Goal: Transaction & Acquisition: Subscribe to service/newsletter

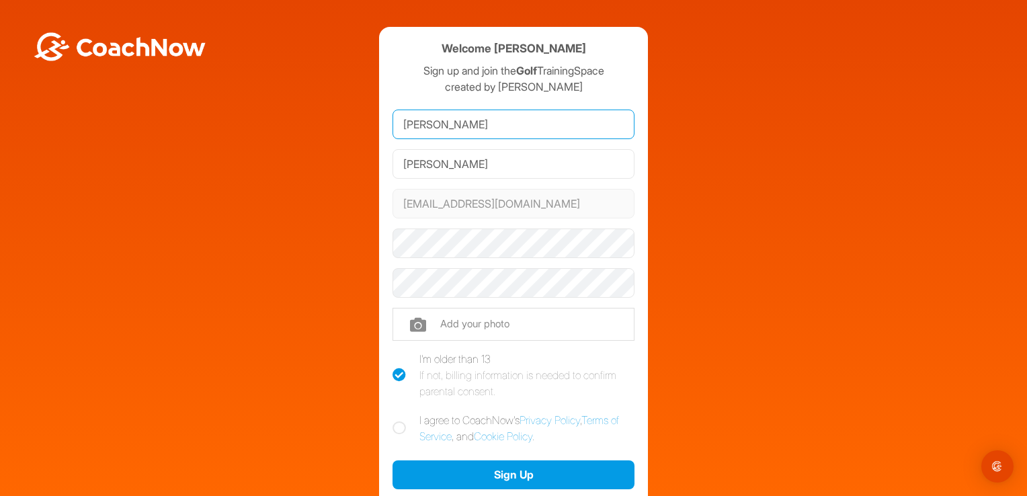
click at [417, 125] on input "[PERSON_NAME]" at bounding box center [513, 125] width 242 height 30
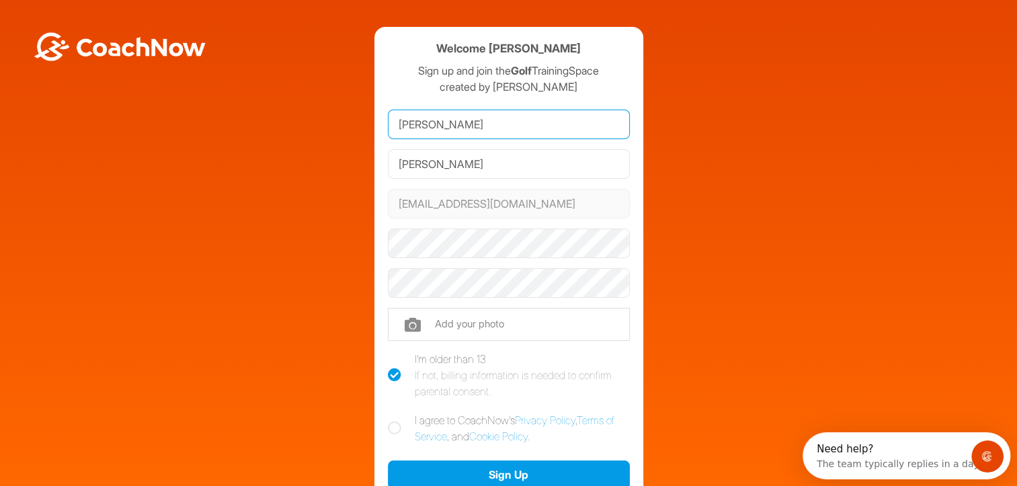
type input "Kelley"
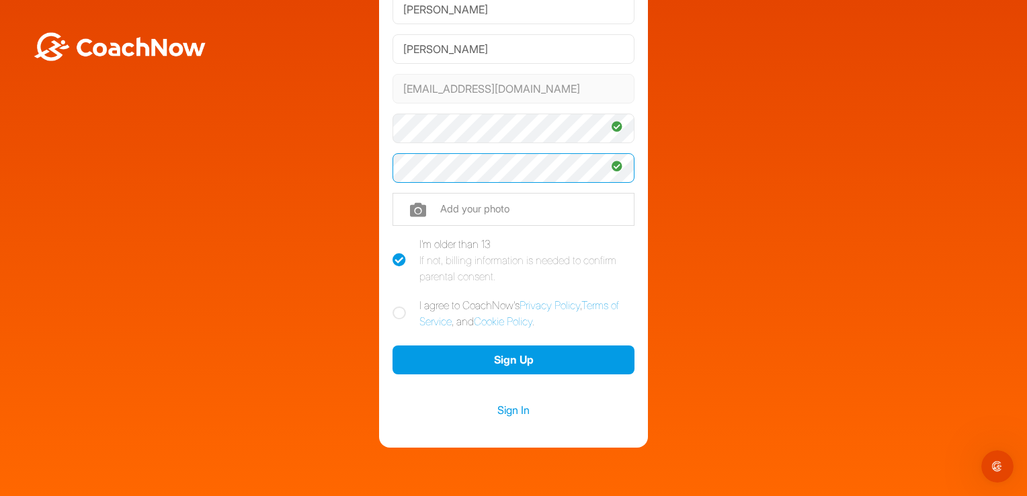
scroll to position [116, 0]
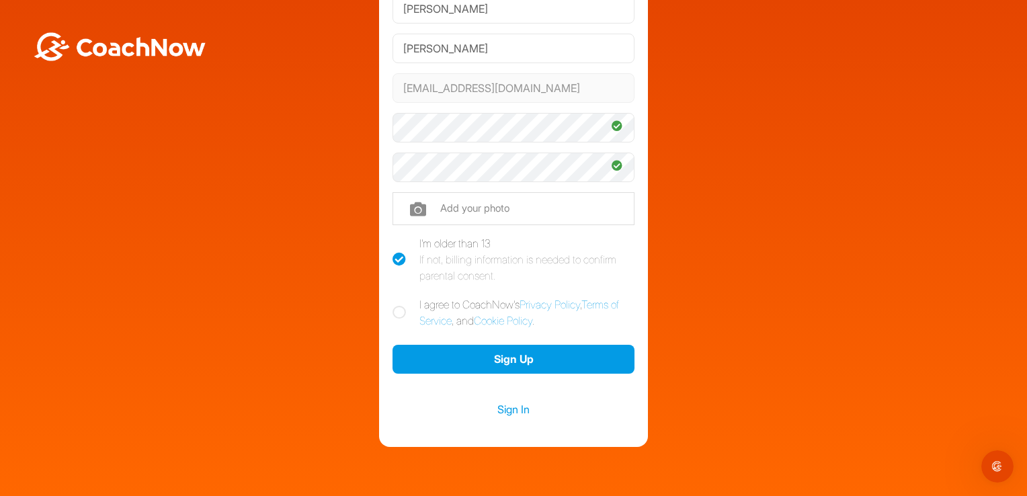
click at [392, 310] on icon at bounding box center [398, 312] width 13 height 13
click at [392, 305] on input "I agree to CoachNow's Privacy Policy , Terms of Service , and Cookie Policy ." at bounding box center [396, 300] width 9 height 9
checkbox input "true"
click at [606, 304] on link "Terms of Service" at bounding box center [519, 313] width 200 height 30
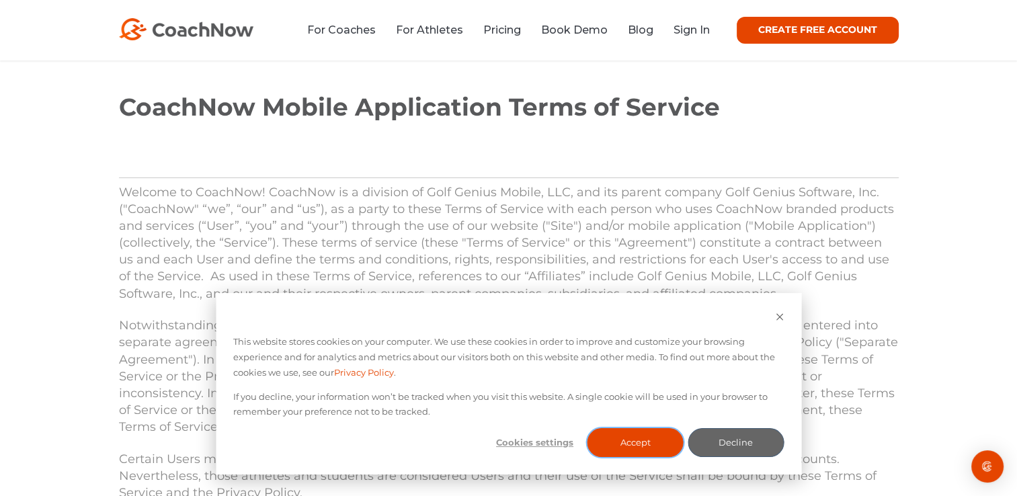
click at [626, 443] on button "Accept" at bounding box center [635, 442] width 96 height 29
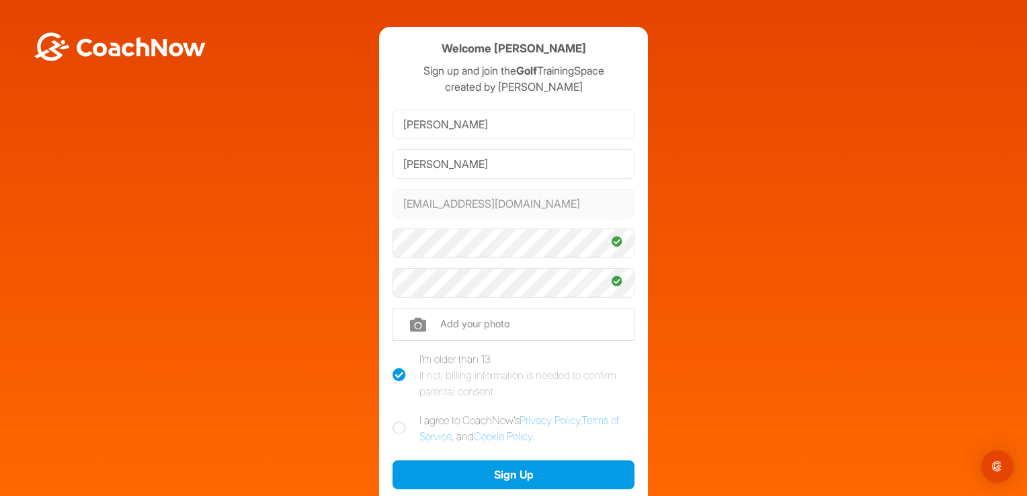
click at [392, 428] on icon at bounding box center [398, 427] width 13 height 13
click at [392, 421] on input "I agree to CoachNow's Privacy Policy , Terms of Service , and Cookie Policy ." at bounding box center [396, 416] width 9 height 9
checkbox input "true"
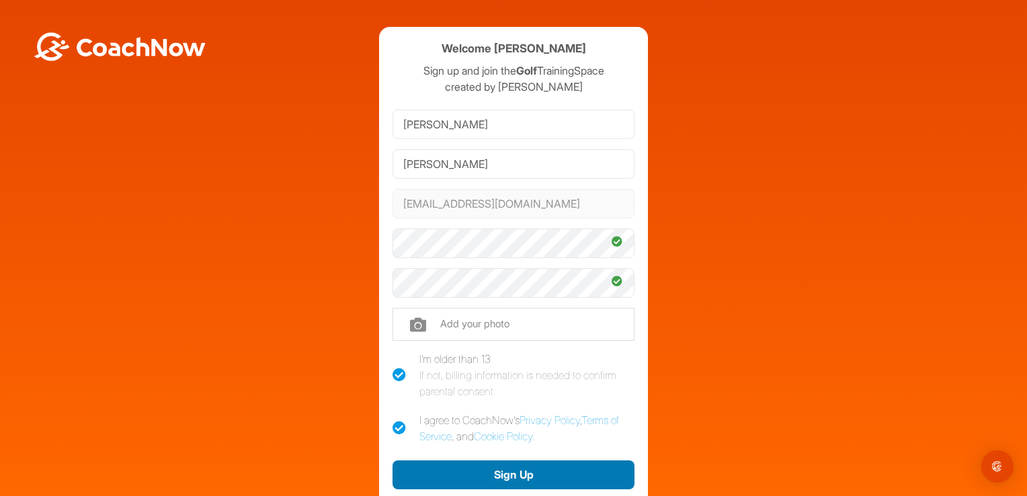
click at [511, 474] on button "Sign Up" at bounding box center [513, 474] width 242 height 29
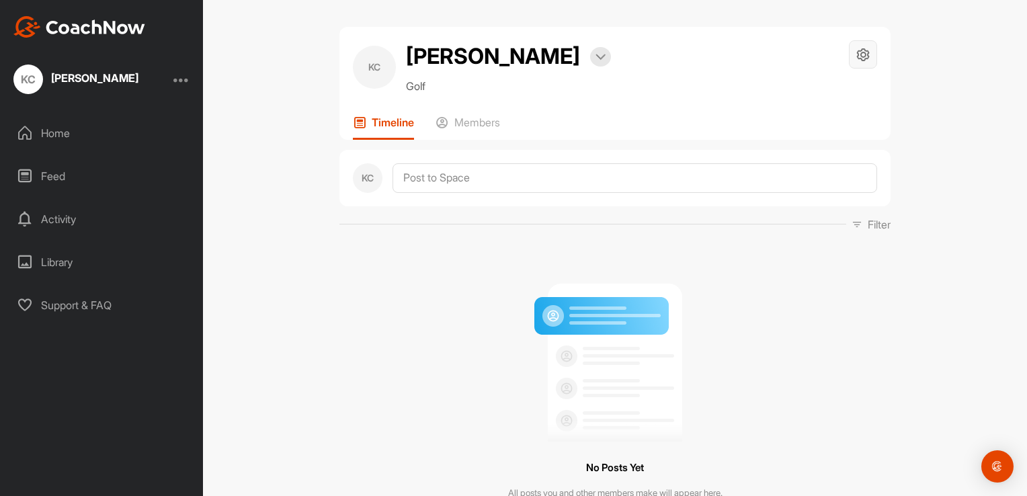
click at [857, 56] on icon at bounding box center [862, 54] width 15 height 15
click at [812, 95] on li "Space Settings" at bounding box center [823, 92] width 110 height 43
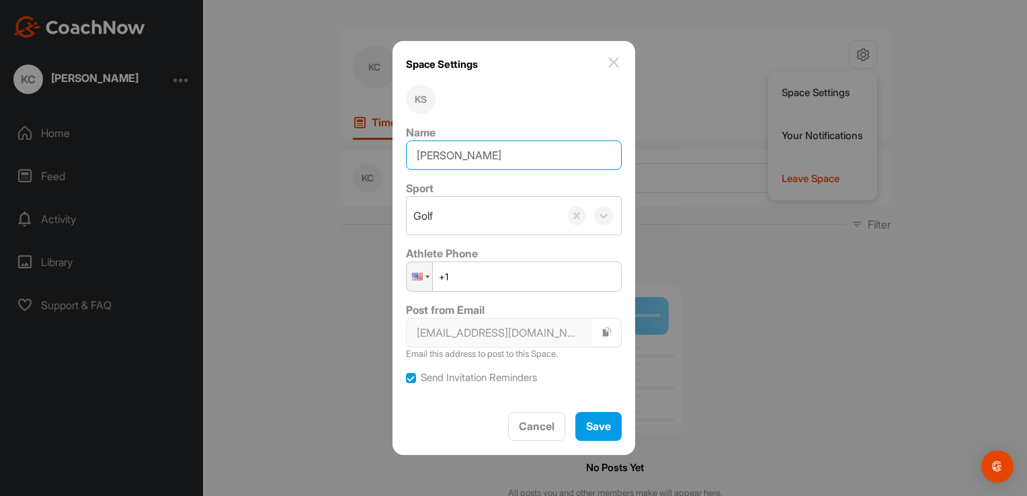
click at [441, 157] on input "[PERSON_NAME]" at bounding box center [514, 155] width 216 height 30
type input "Kelley Carambat"
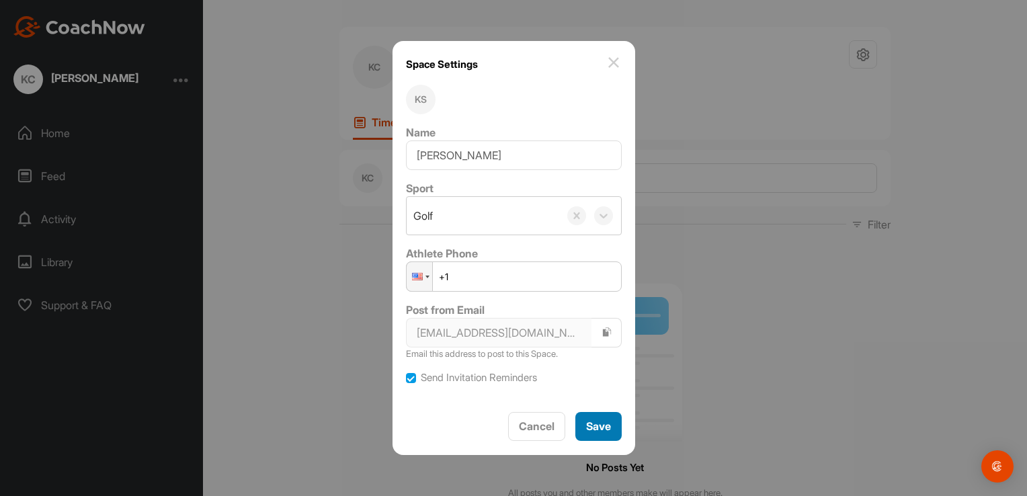
click at [593, 426] on span "Save" at bounding box center [598, 425] width 25 height 13
